Goal: Task Accomplishment & Management: Manage account settings

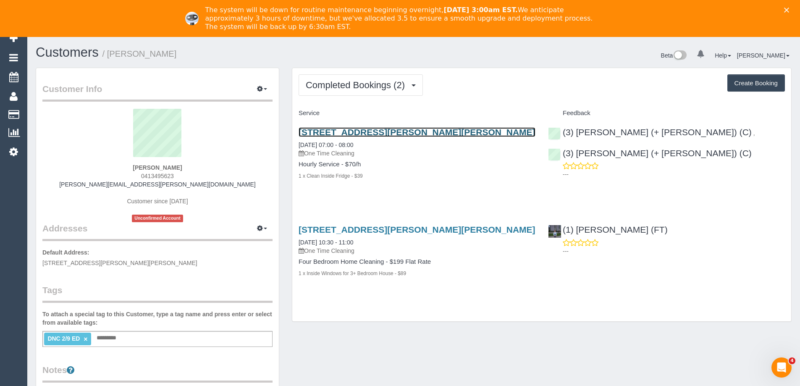
click at [362, 131] on link "1 Beryl Ct, Narre Warren, VIC 3805" at bounding box center [416, 132] width 237 height 10
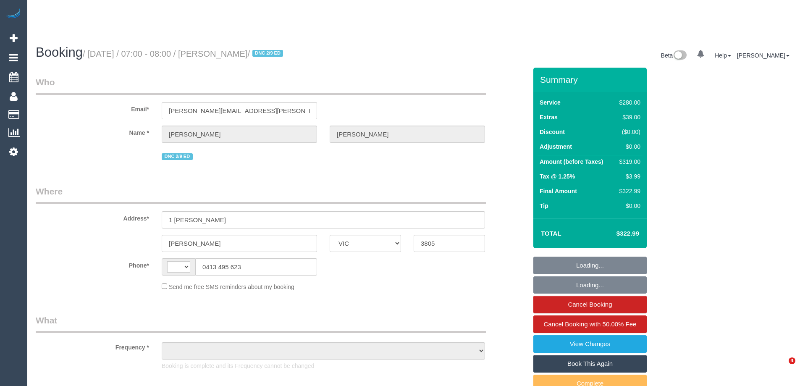
select select "VIC"
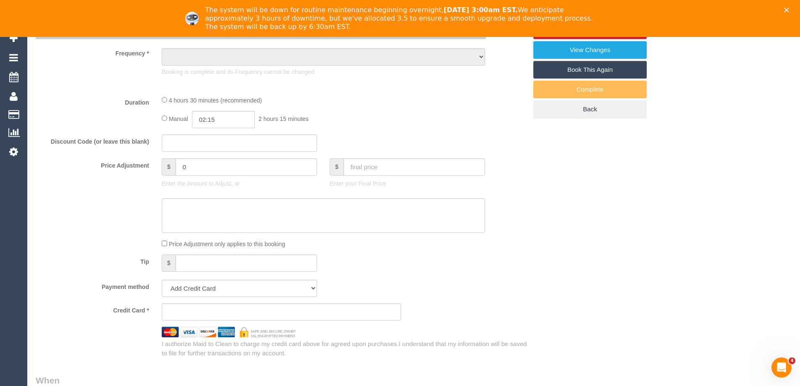
select select "string:AU"
select select "object:550"
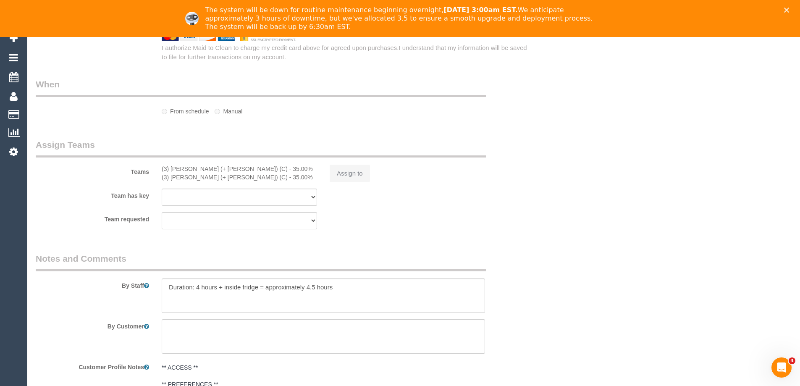
select select "string:stripe-pm_1S0Khw2GScqysDRVNgdxRNmU"
select select "240"
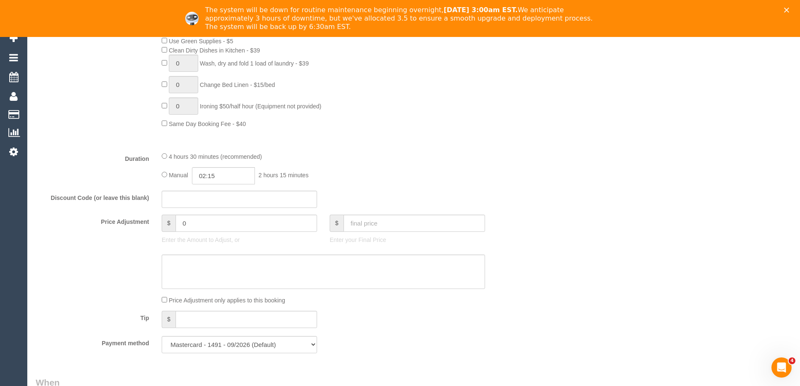
select select "object:867"
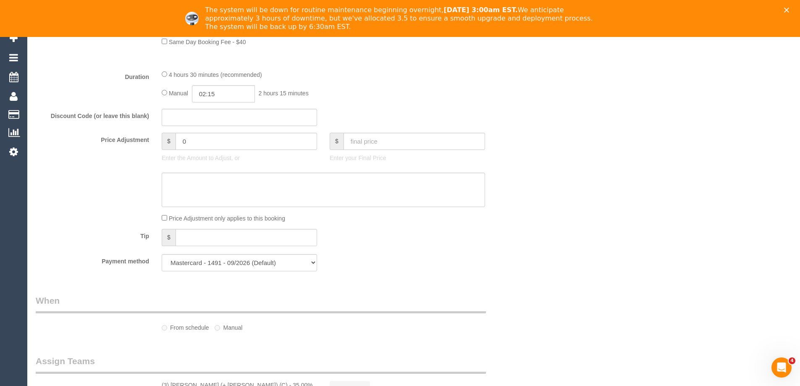
select select "number:27"
select select "number:14"
select select "number:18"
select select "number:22"
select select "number:35"
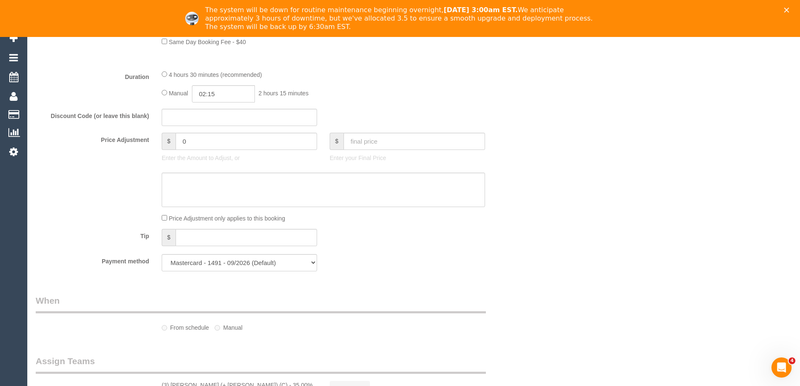
select select "number:26"
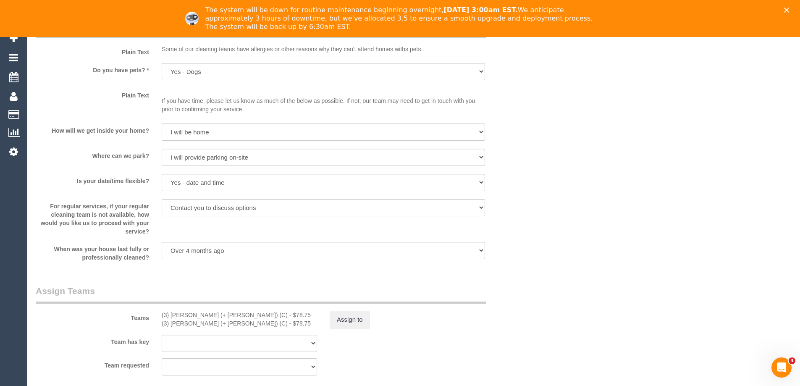
select select "spot1"
